Goal: Task Accomplishment & Management: Manage account settings

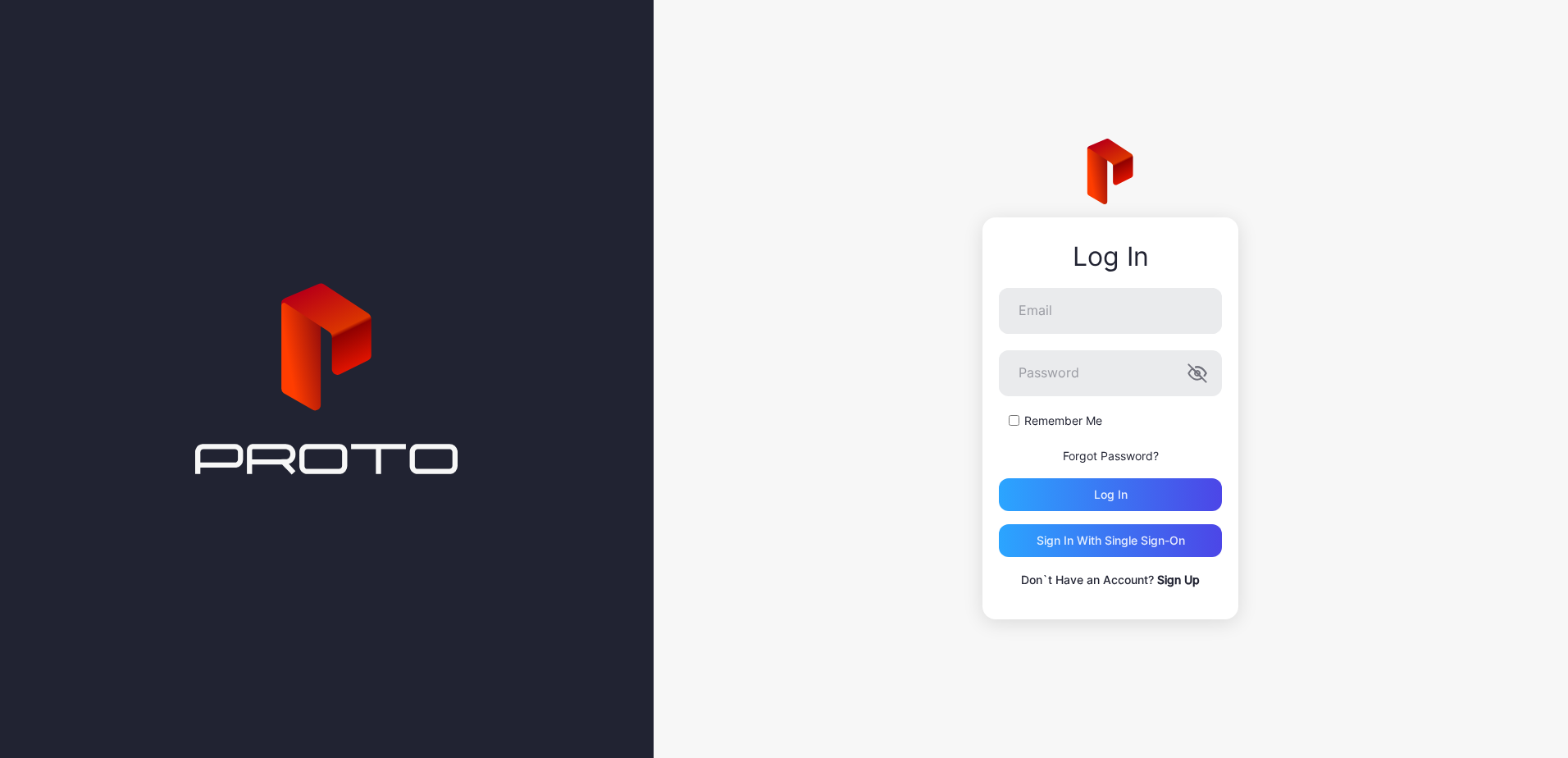
click at [1116, 439] on form "Email Password Remember Me Forgot Password? Log in" at bounding box center [1110, 399] width 223 height 223
click at [1113, 449] on link "Forgot Password?" at bounding box center [1110, 455] width 96 height 14
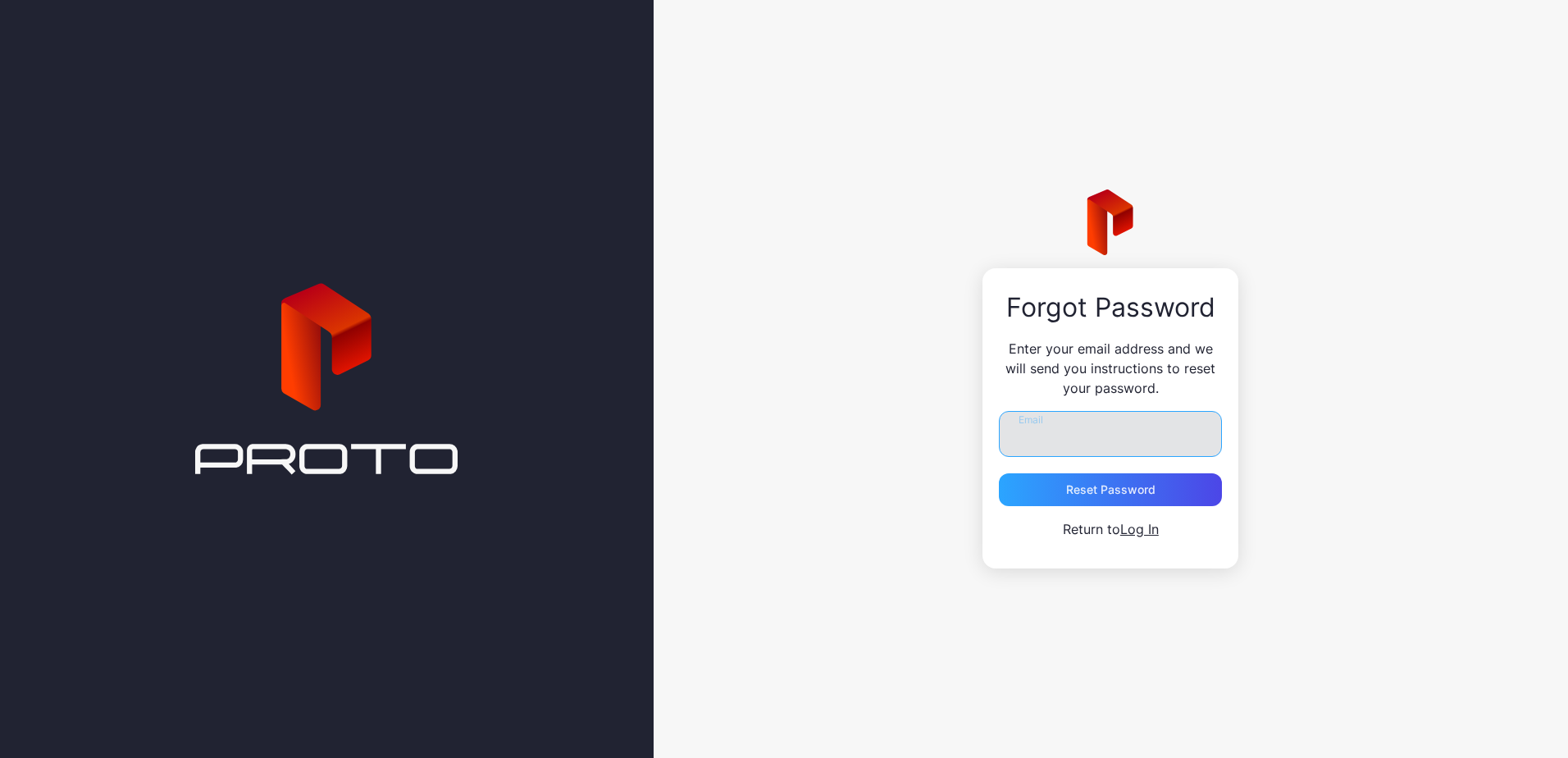
click at [1056, 420] on input "Email" at bounding box center [1110, 434] width 223 height 46
type input "**********"
click at [1091, 495] on div "Reset Password" at bounding box center [1111, 489] width 89 height 13
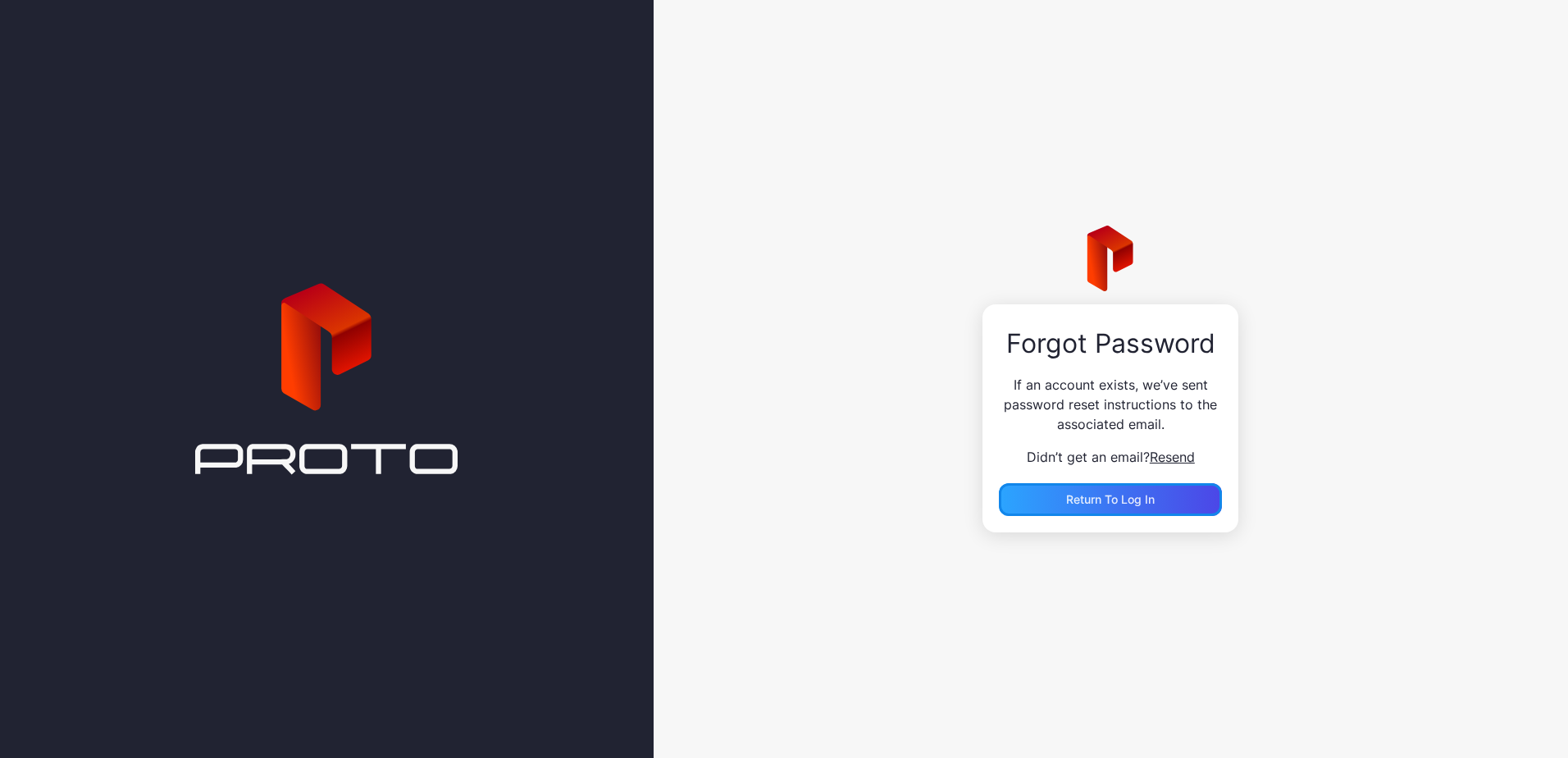
click at [1091, 495] on span "Return to Log In" at bounding box center [1110, 499] width 89 height 14
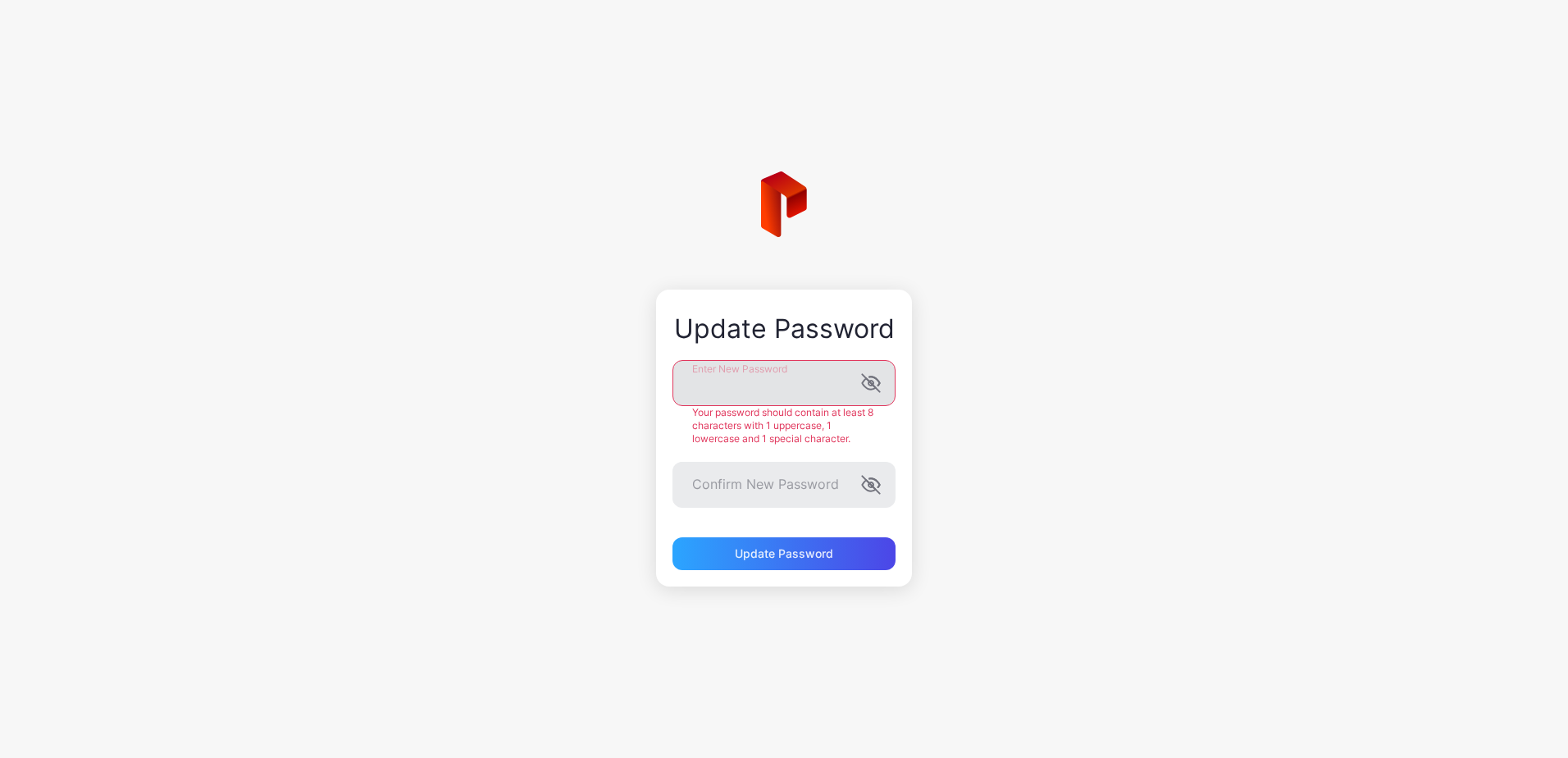
click at [873, 387] on icon "button" at bounding box center [871, 382] width 20 height 20
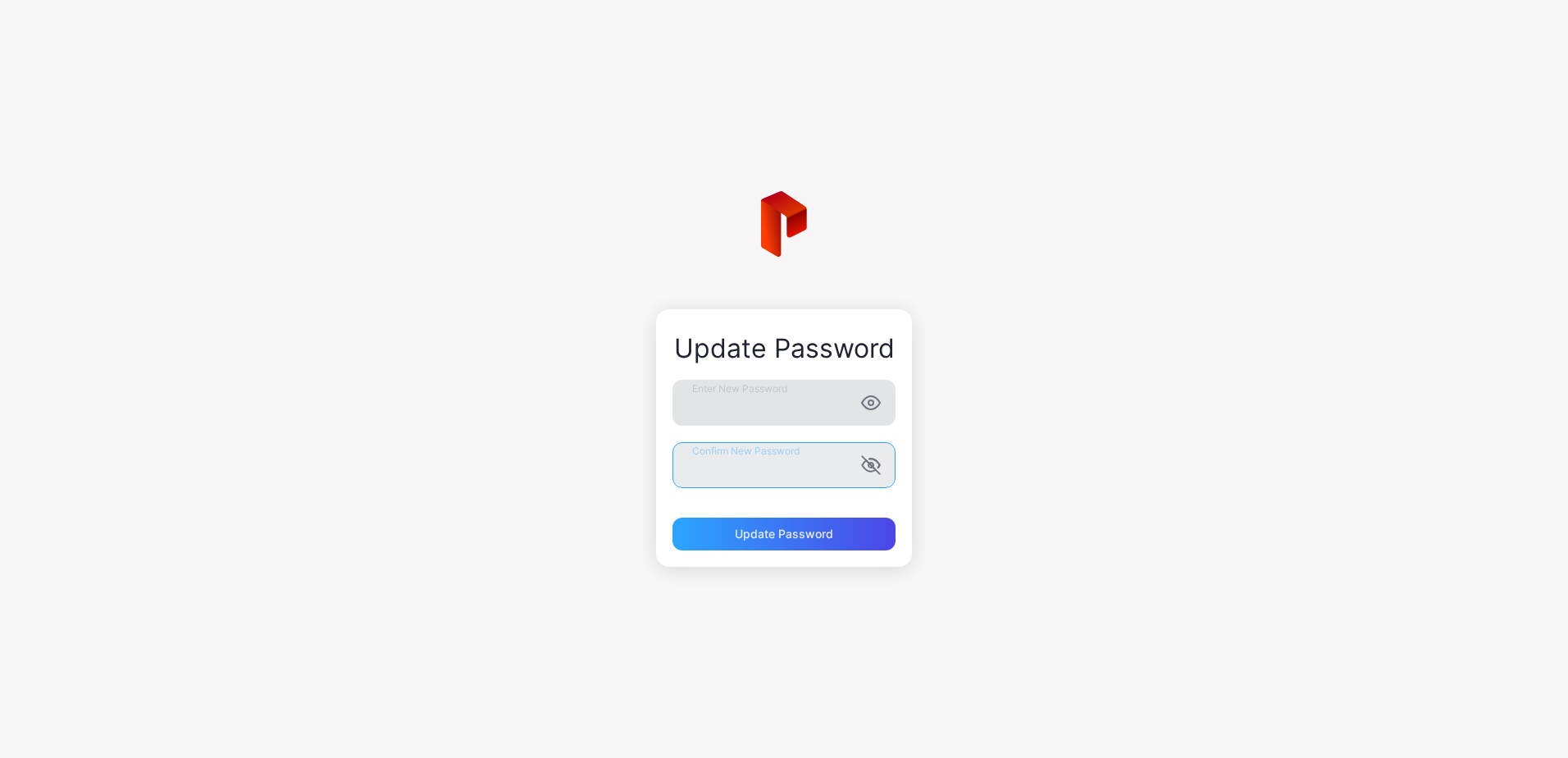
click at [673, 517] on button "Update Password" at bounding box center [784, 533] width 223 height 33
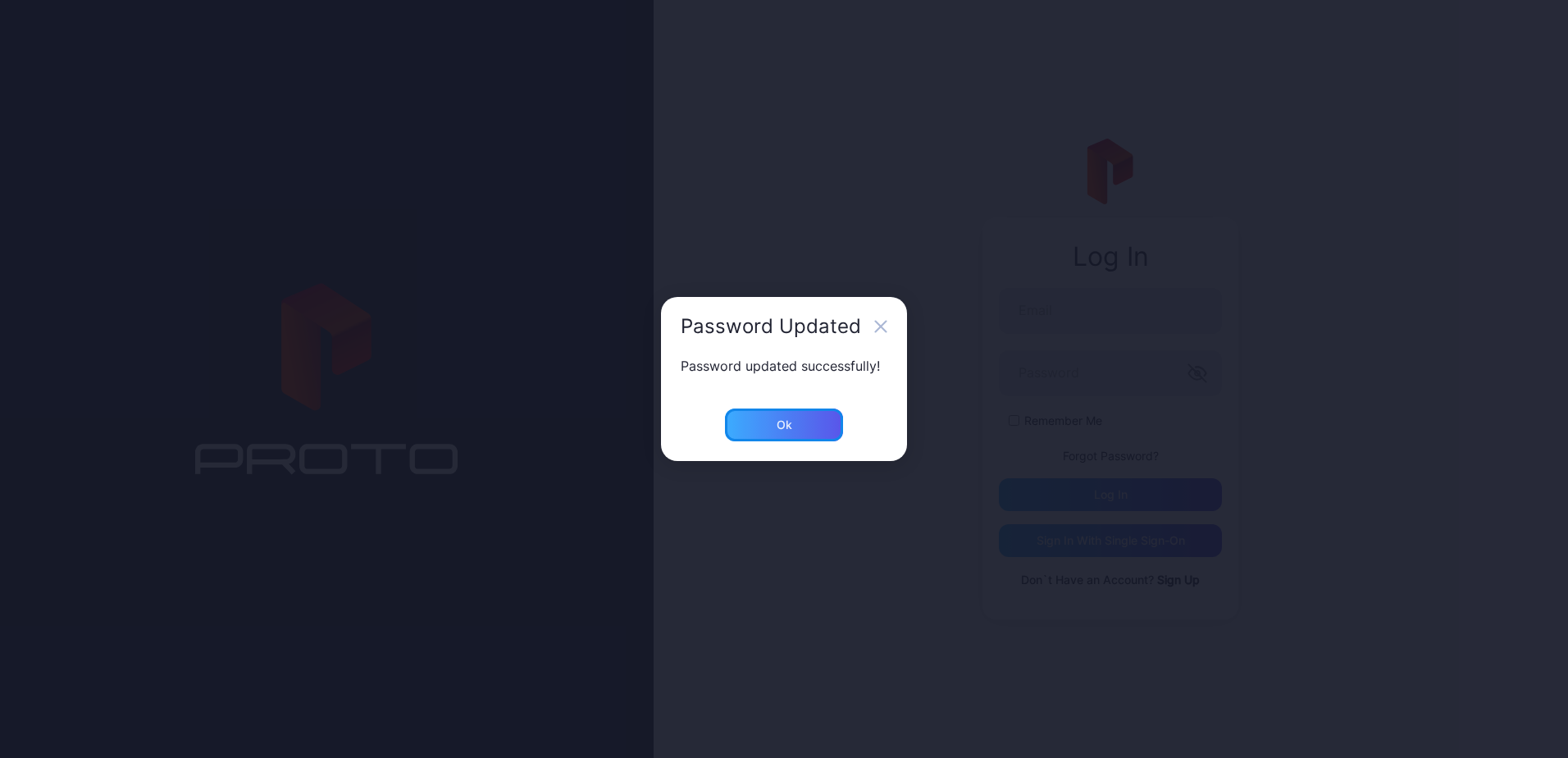
click at [833, 417] on div "Ok" at bounding box center [784, 424] width 118 height 33
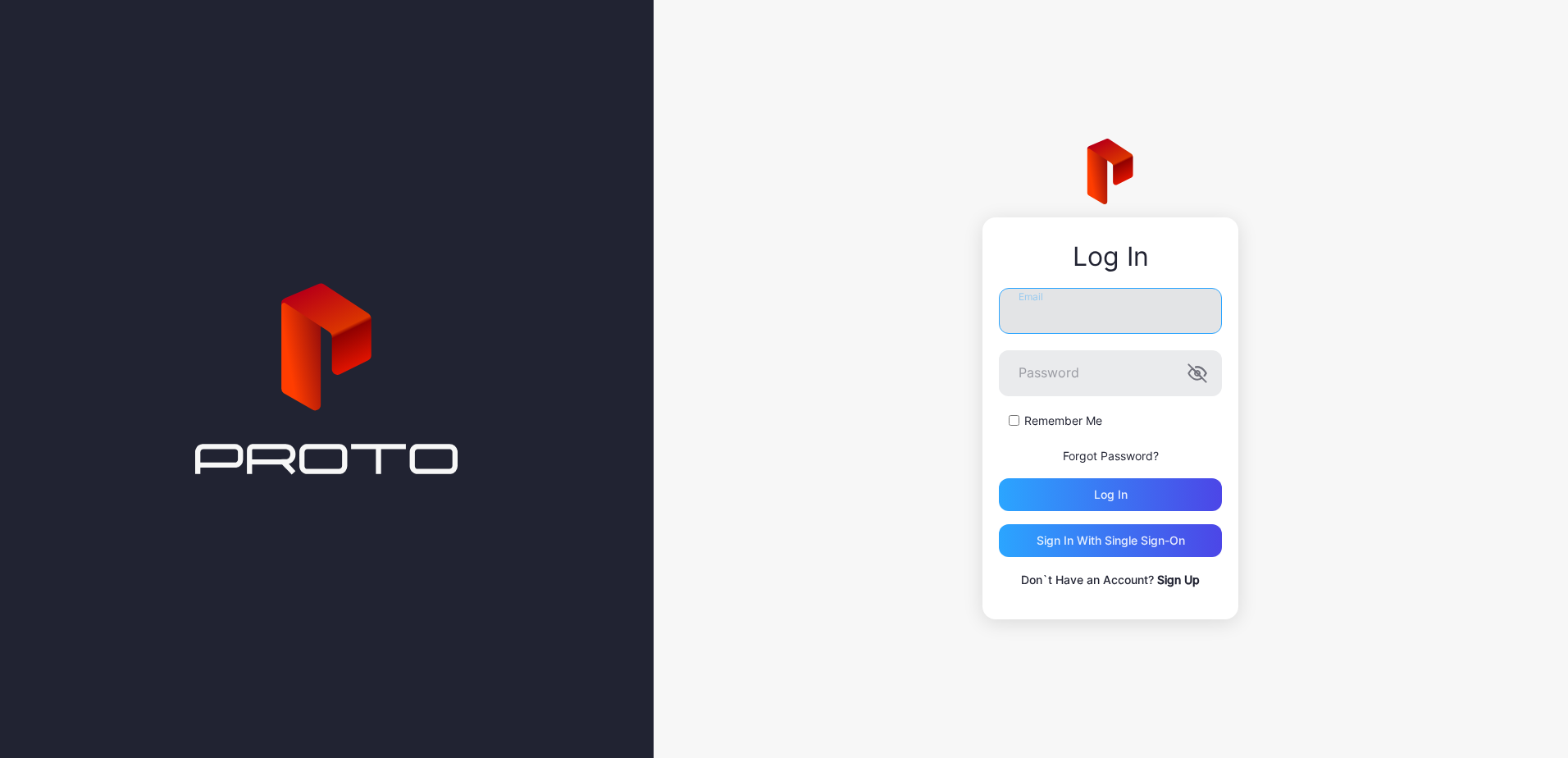
click at [1089, 332] on input "Email" at bounding box center [1110, 310] width 223 height 46
type input "**********"
click at [999, 478] on button "Log in" at bounding box center [1110, 494] width 223 height 33
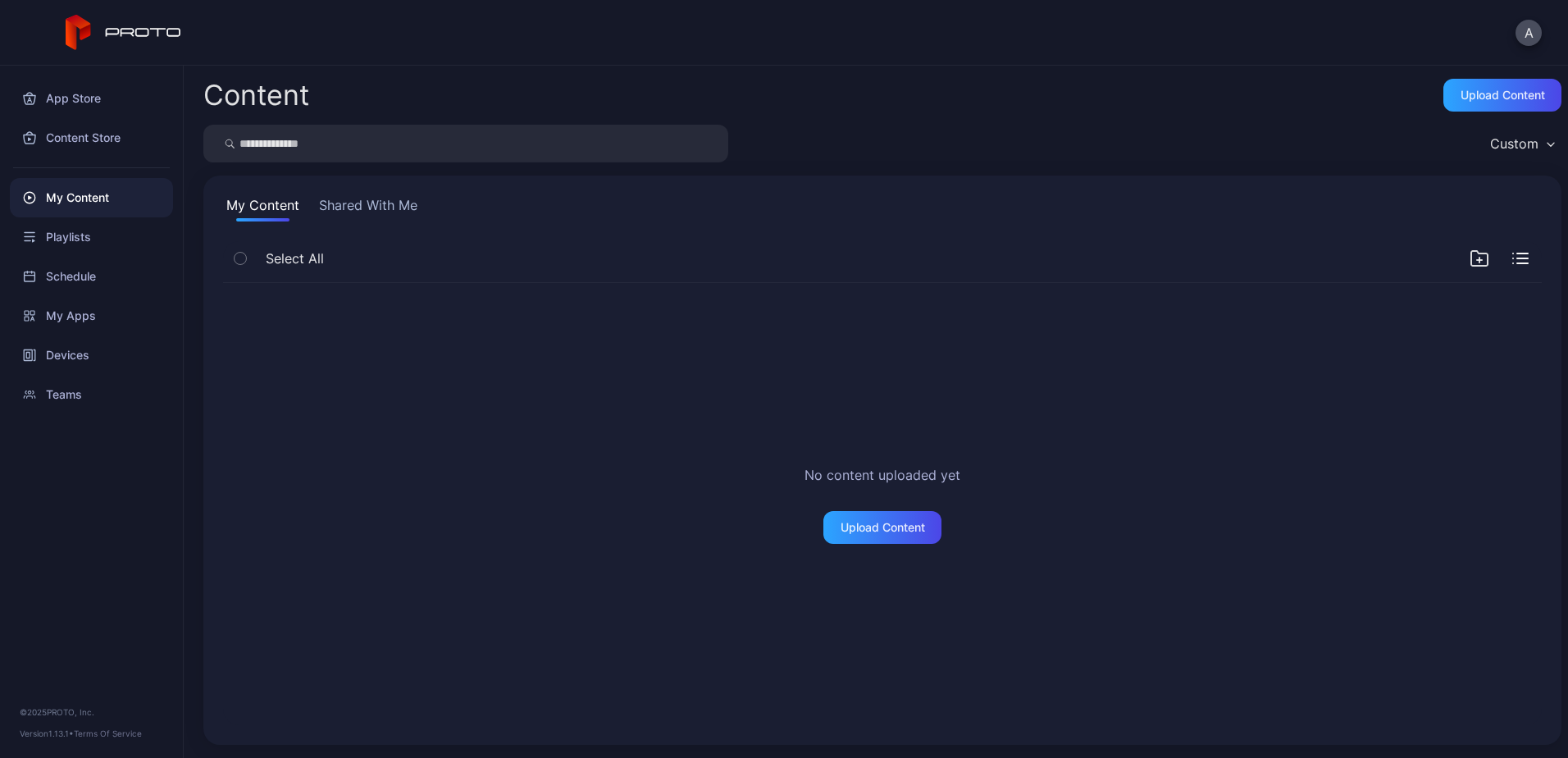
click at [1190, 323] on div "No content uploaded yet Upload Content" at bounding box center [882, 504] width 1345 height 468
click at [1531, 27] on button "A" at bounding box center [1529, 33] width 26 height 26
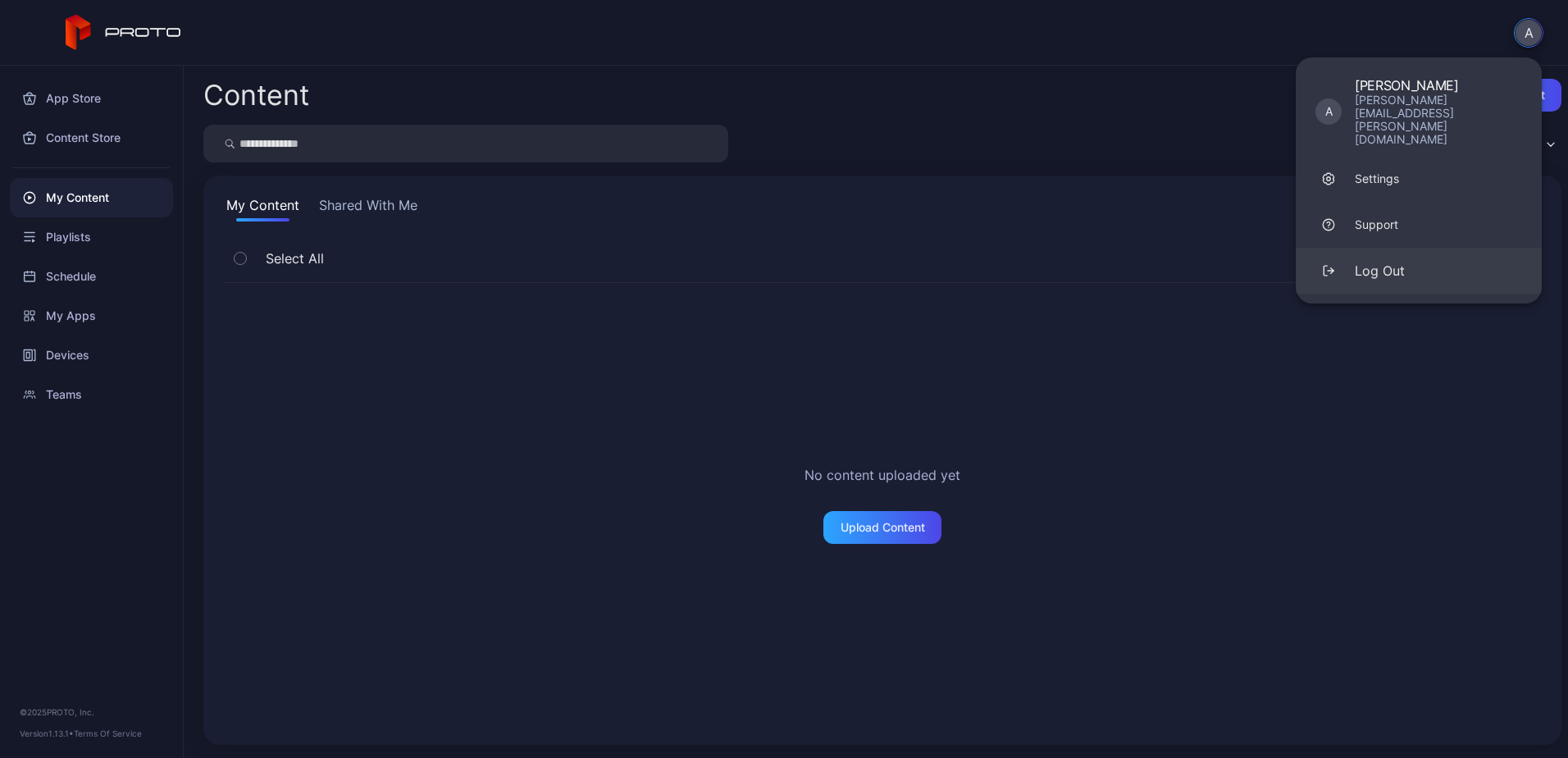
click at [1386, 261] on div "Log Out" at bounding box center [1381, 270] width 50 height 20
